Goal: Transaction & Acquisition: Purchase product/service

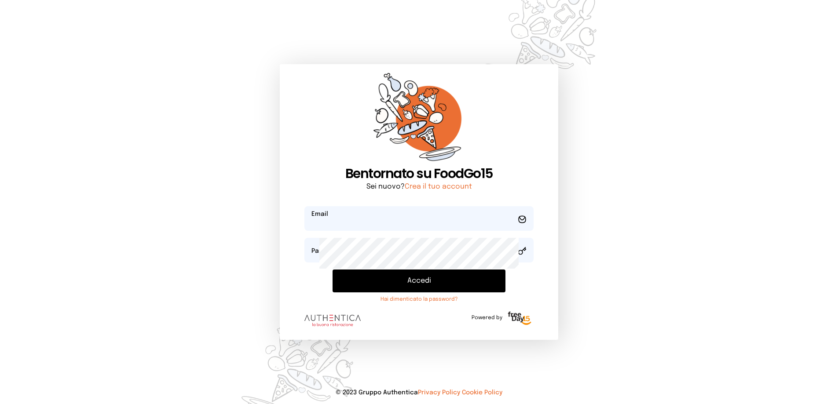
type input "**********"
click at [398, 292] on button "Accedi" at bounding box center [418, 281] width 173 height 23
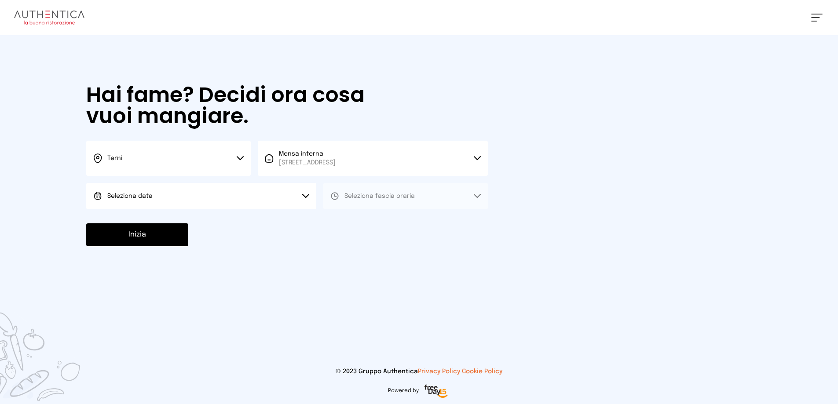
click at [195, 209] on button "Seleziona data" at bounding box center [201, 196] width 230 height 26
click at [150, 225] on span "[DATE], [DATE]" at bounding box center [128, 220] width 43 height 9
click at [398, 199] on span "Seleziona fascia oraria" at bounding box center [379, 196] width 70 height 6
click at [405, 232] on li "Pranzo" at bounding box center [405, 220] width 164 height 23
click at [188, 246] on button "Inizia" at bounding box center [137, 234] width 102 height 23
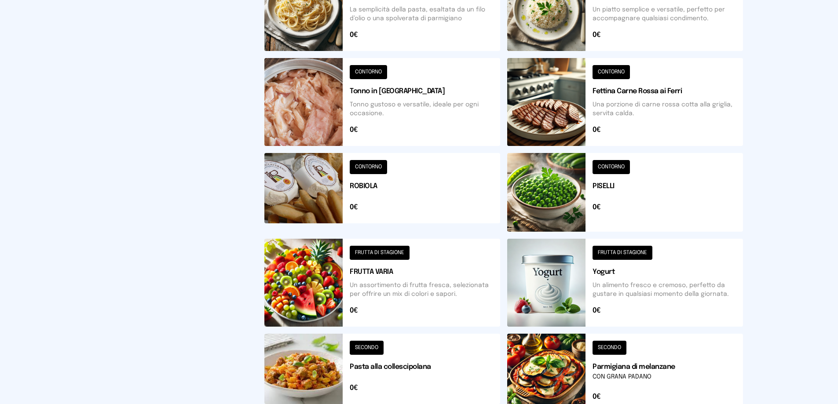
scroll to position [264, 0]
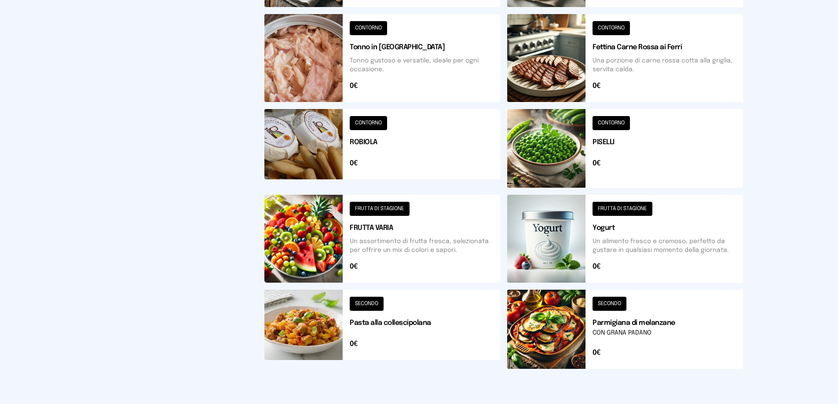
click at [631, 102] on button at bounding box center [625, 58] width 236 height 88
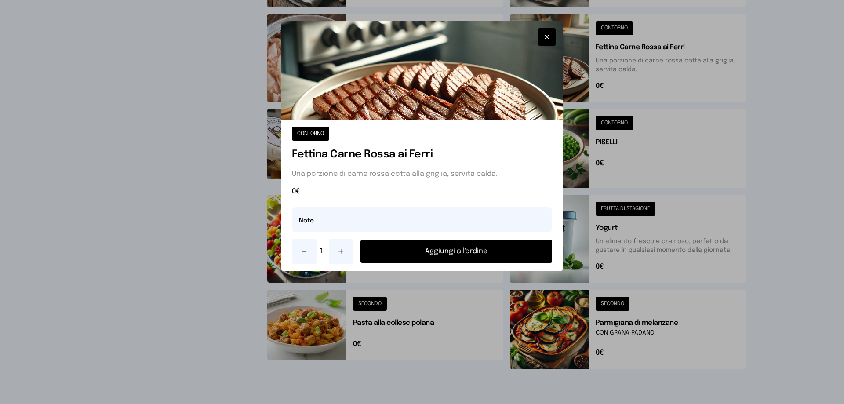
click at [435, 263] on button "Aggiungi all'ordine" at bounding box center [457, 251] width 192 height 23
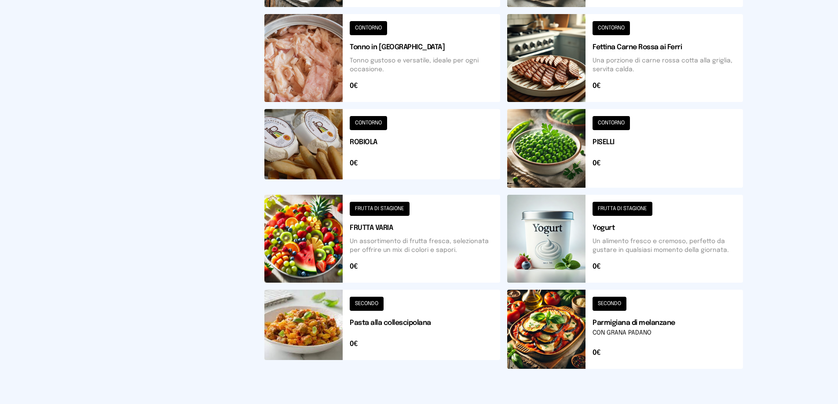
click at [626, 188] on button at bounding box center [625, 148] width 236 height 79
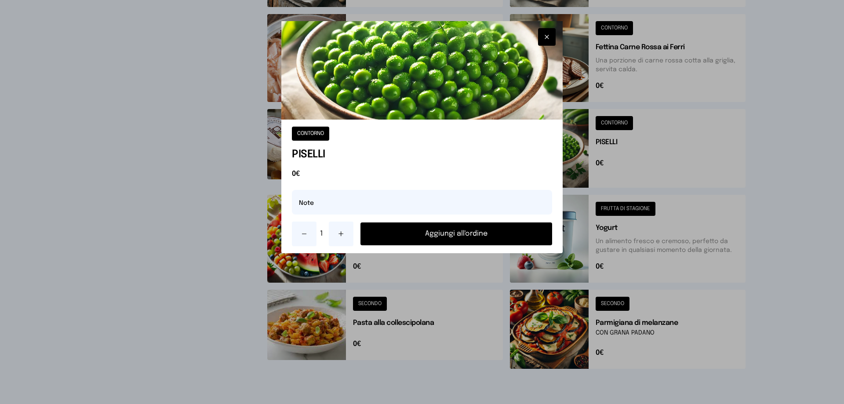
click at [504, 245] on button "Aggiungi all'ordine" at bounding box center [457, 233] width 192 height 23
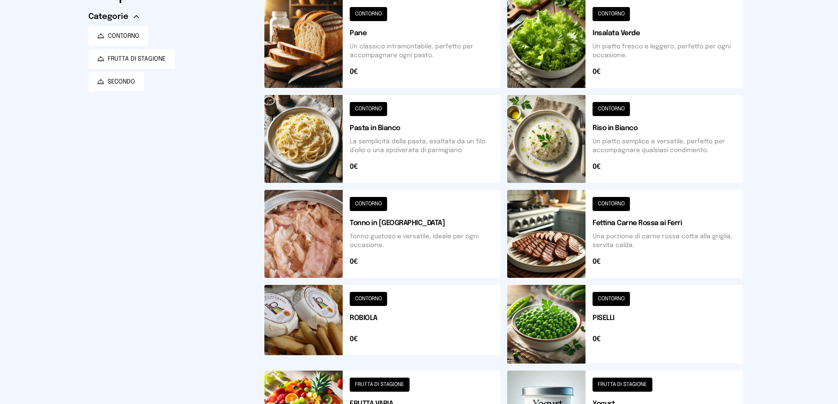
scroll to position [0, 0]
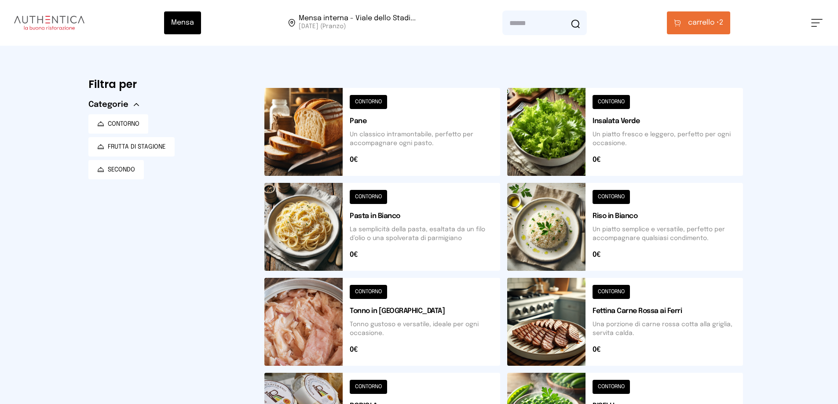
click at [718, 28] on span "carrello •" at bounding box center [703, 23] width 31 height 11
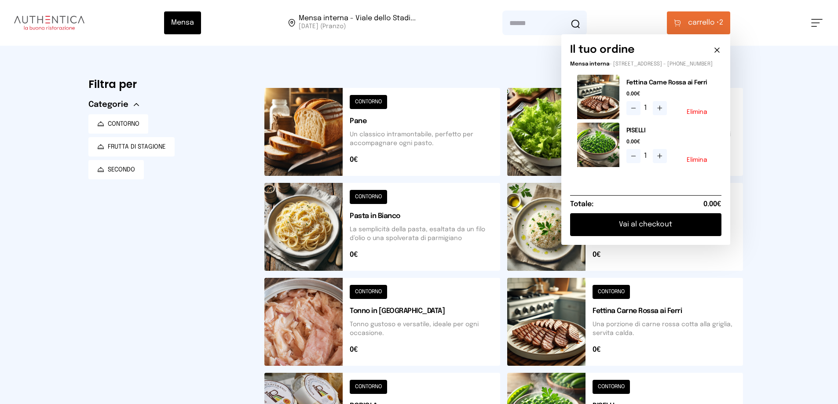
click at [645, 236] on button "Vai al checkout" at bounding box center [645, 224] width 151 height 23
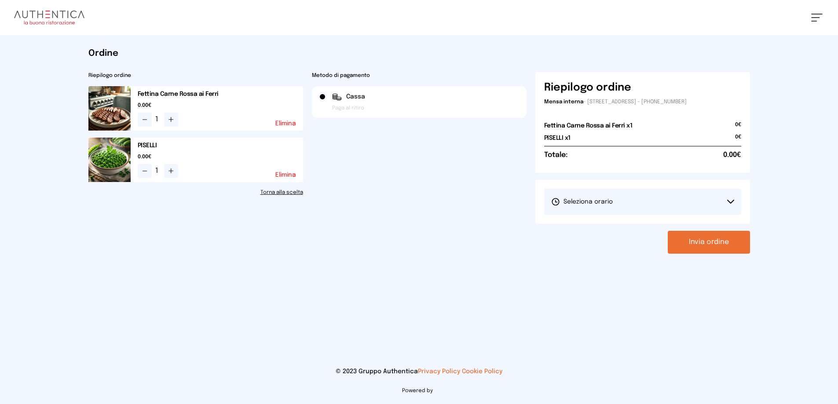
click at [641, 215] on button "Seleziona orario" at bounding box center [642, 202] width 197 height 26
click at [617, 231] on span "1° Turno (13:00 - 15:00)" at bounding box center [584, 226] width 66 height 9
click at [714, 254] on button "Invia ordine" at bounding box center [708, 242] width 82 height 23
